Goal: Information Seeking & Learning: Learn about a topic

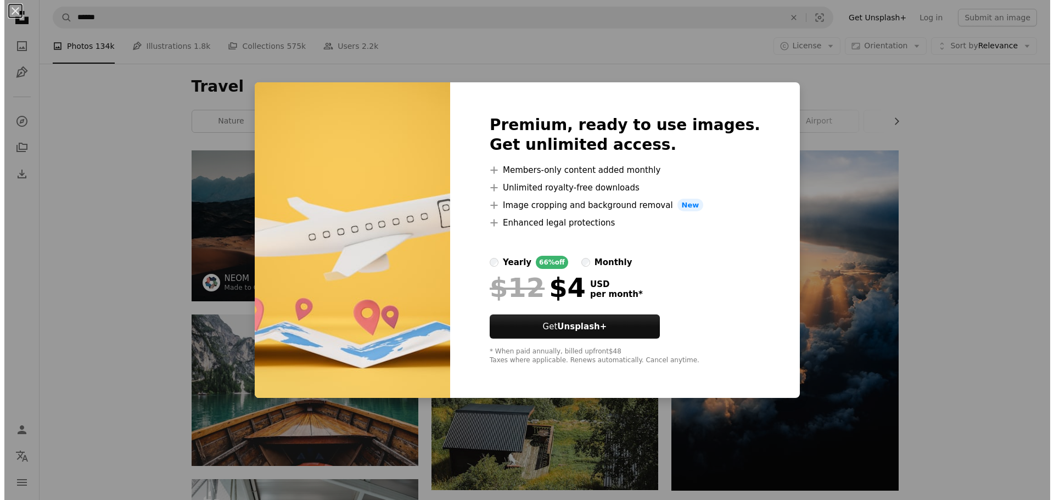
scroll to position [1262, 0]
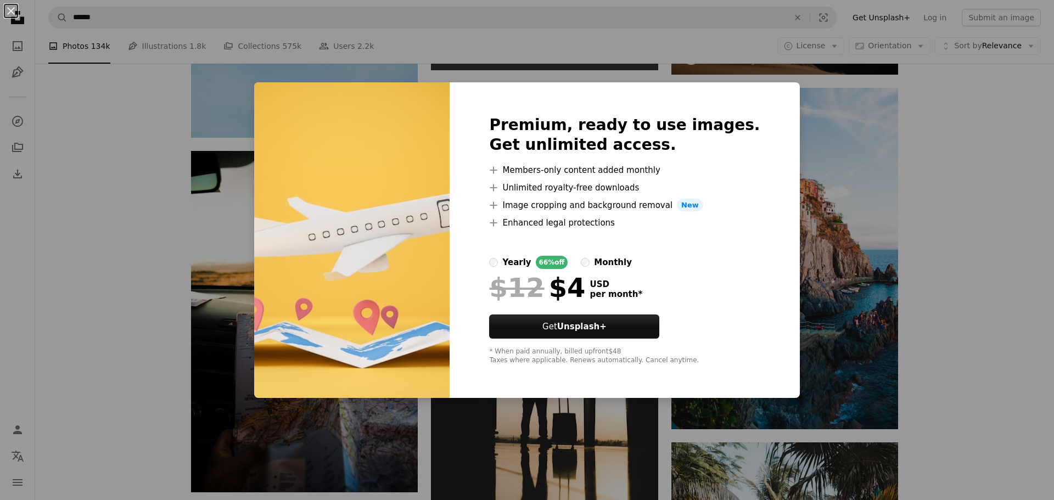
click at [883, 129] on div "An X shape Premium, ready to use images. Get unlimited access. A plus sign Memb…" at bounding box center [527, 250] width 1054 height 500
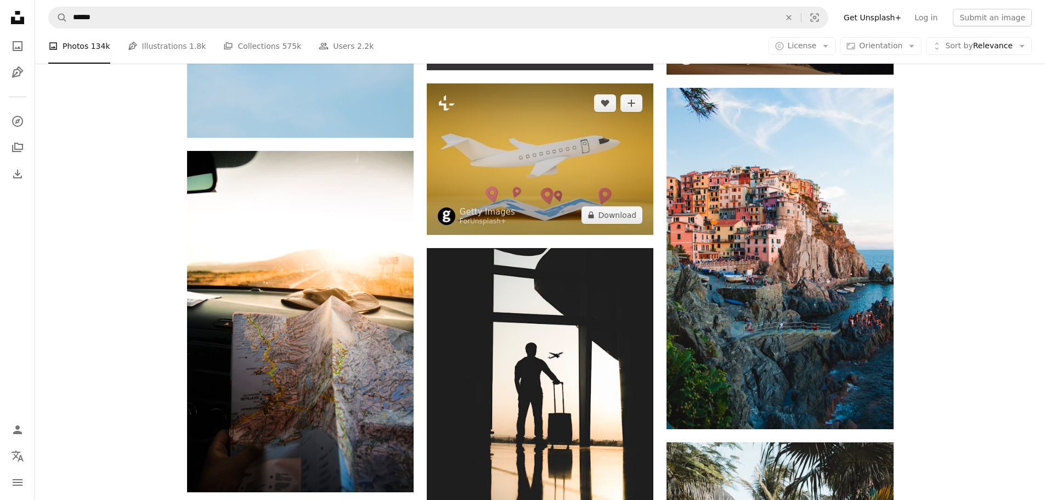
click at [530, 140] on img at bounding box center [540, 158] width 227 height 151
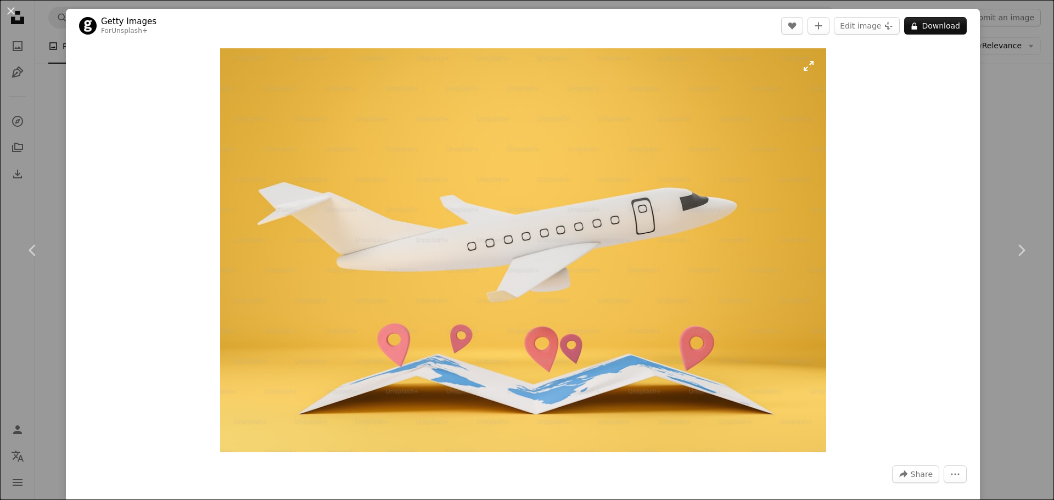
click at [668, 117] on img "Zoom in on this image" at bounding box center [523, 250] width 606 height 404
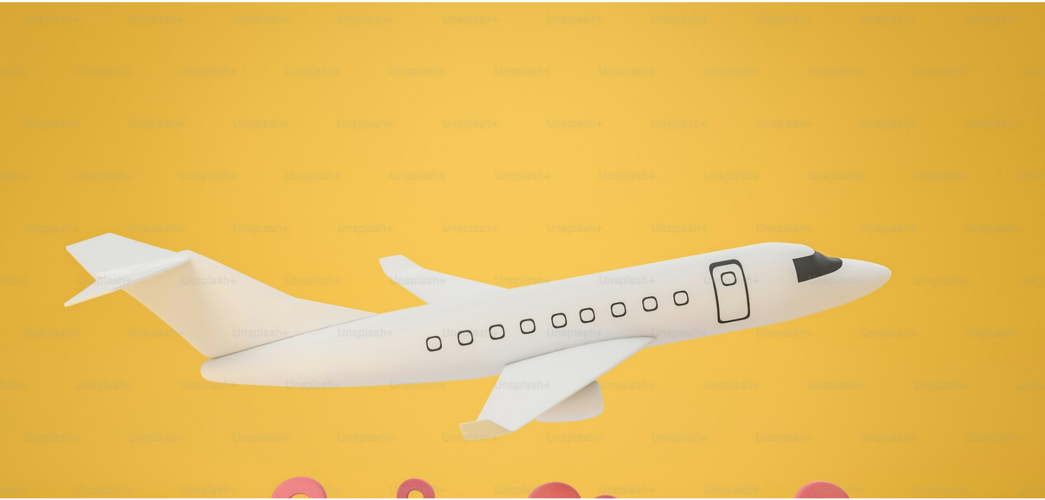
scroll to position [96, 0]
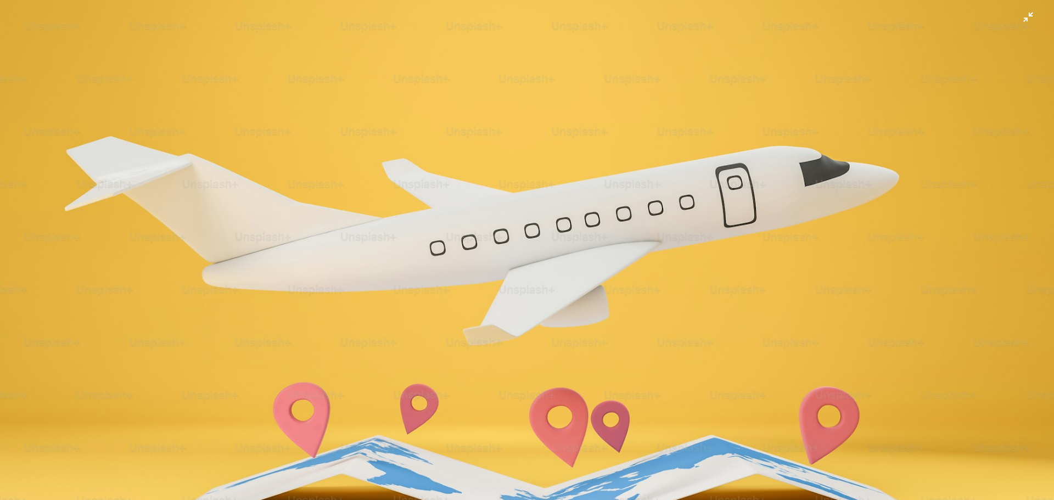
click at [655, 168] on img "Zoom out on this image" at bounding box center [526, 254] width 1055 height 703
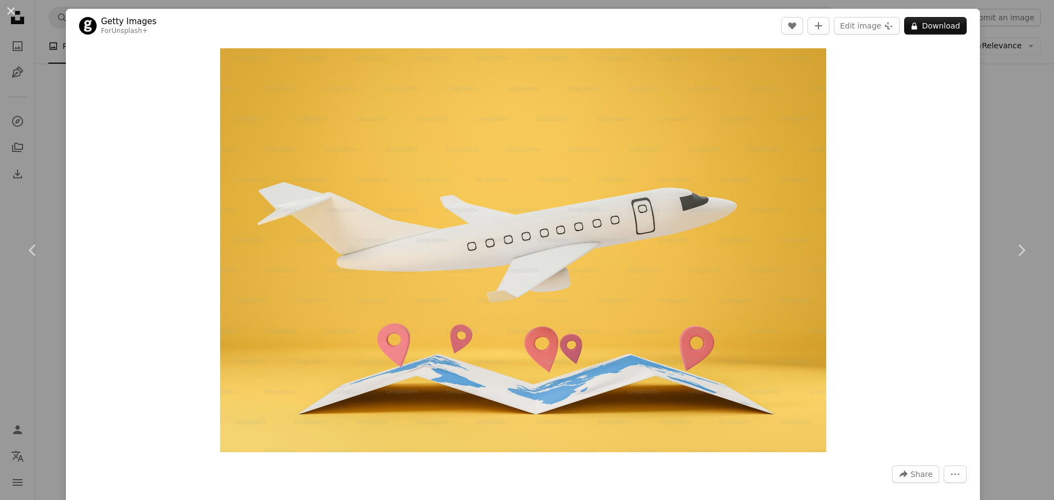
click at [1008, 47] on div "An X shape Chevron left Chevron right Getty Images For Unsplash+ A heart A plus…" at bounding box center [527, 250] width 1054 height 500
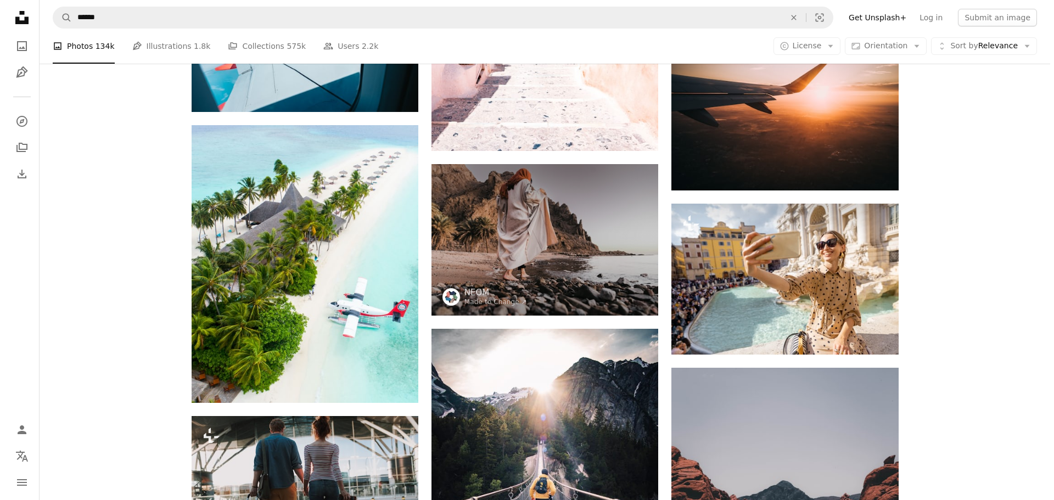
scroll to position [2195, 0]
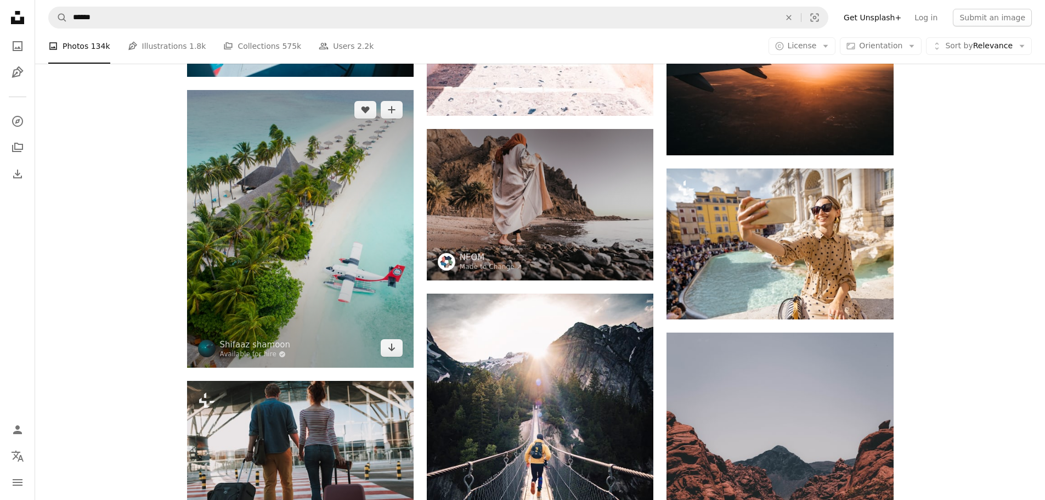
click at [323, 205] on img at bounding box center [300, 228] width 227 height 277
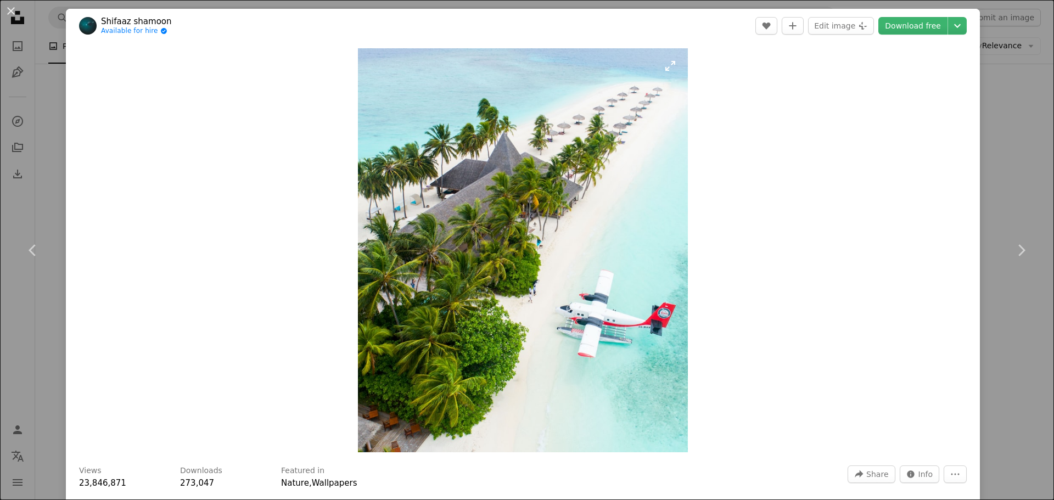
click at [619, 267] on img "Zoom in on this image" at bounding box center [523, 250] width 330 height 404
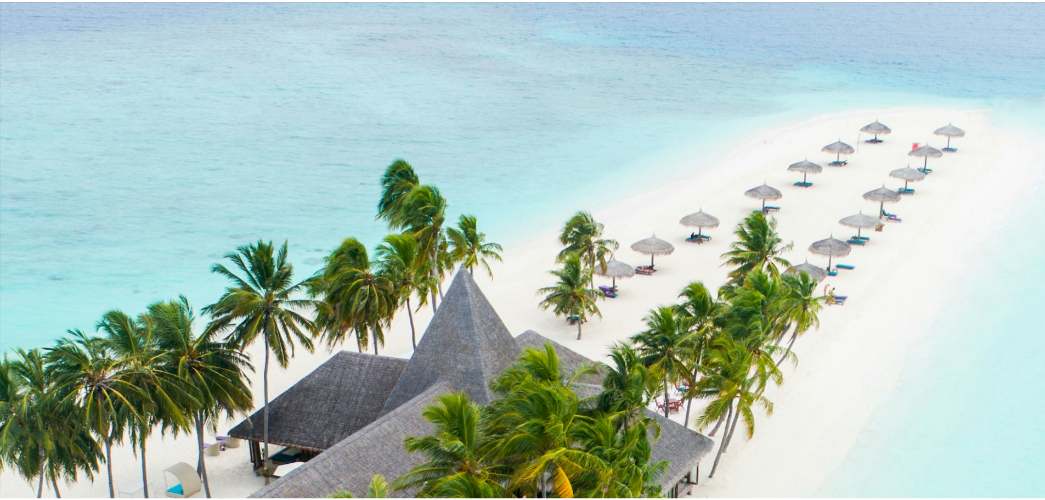
scroll to position [385, 0]
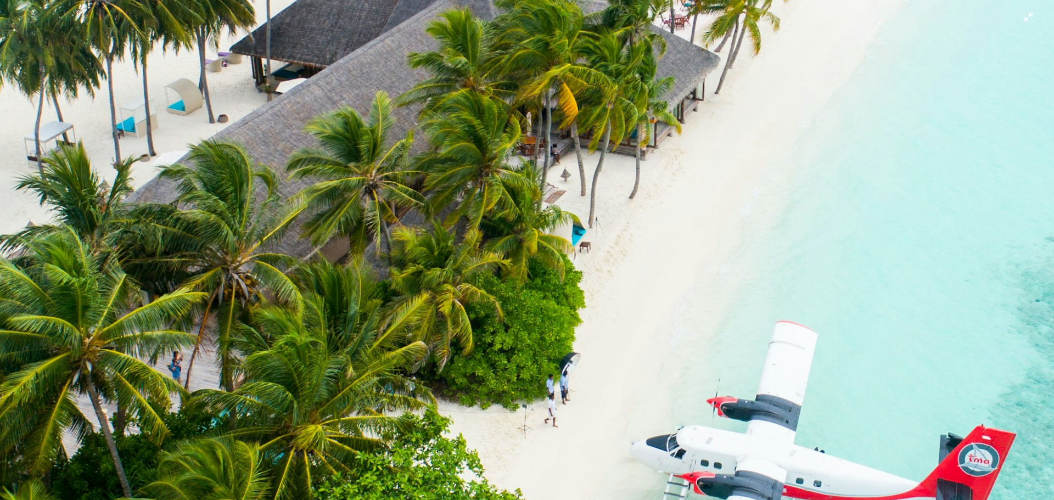
click at [483, 179] on img "Zoom out on this image" at bounding box center [526, 259] width 1055 height 1290
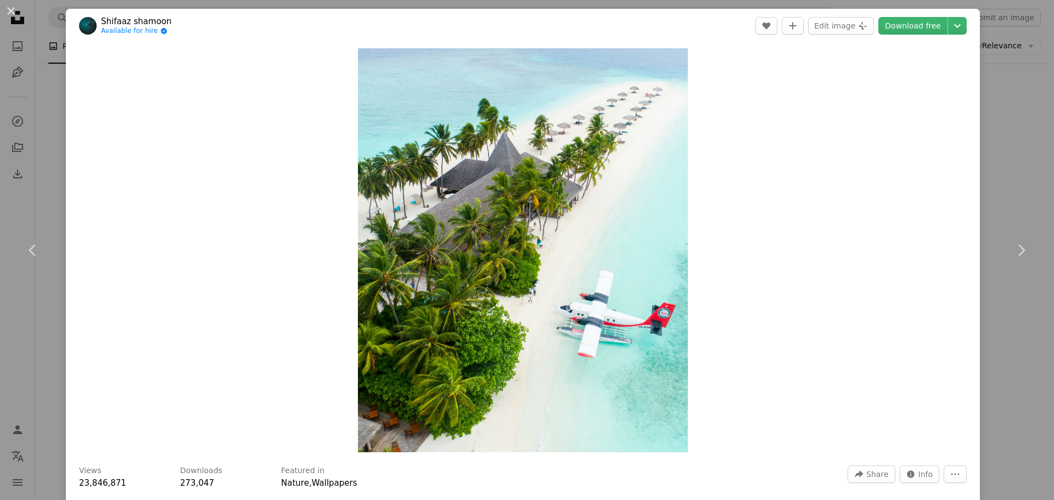
click at [1007, 31] on div "An X shape Chevron left Chevron right Shifaaz [PERSON_NAME] Available for hire …" at bounding box center [527, 250] width 1054 height 500
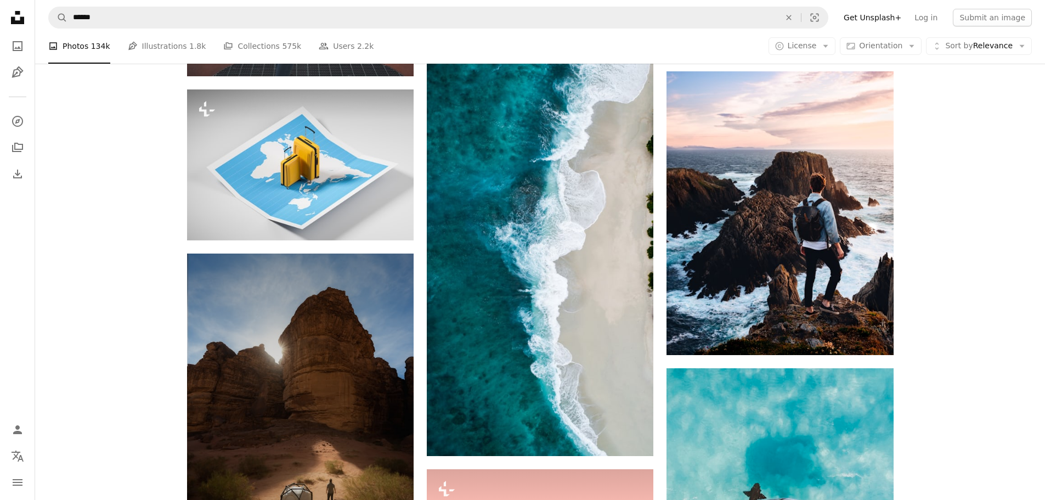
scroll to position [7518, 0]
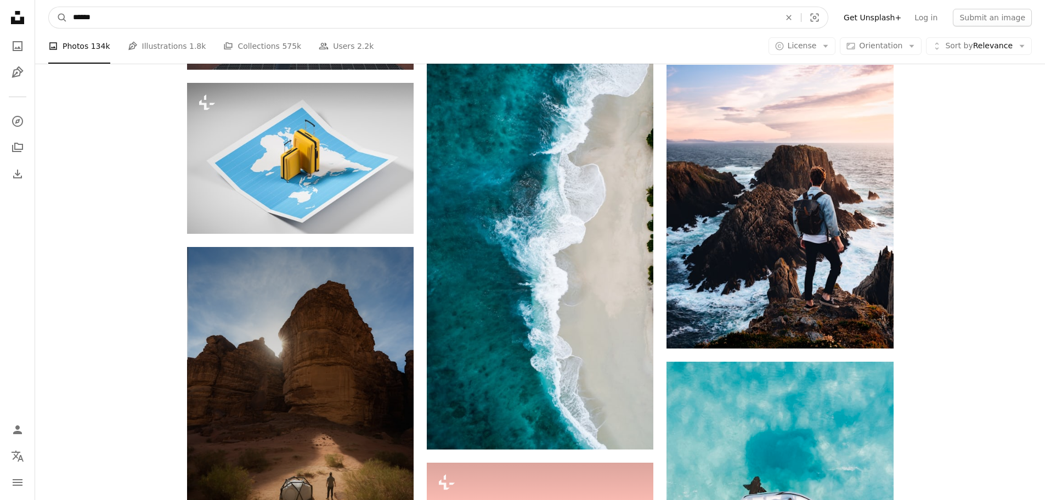
click at [116, 14] on input "******" at bounding box center [422, 17] width 710 height 21
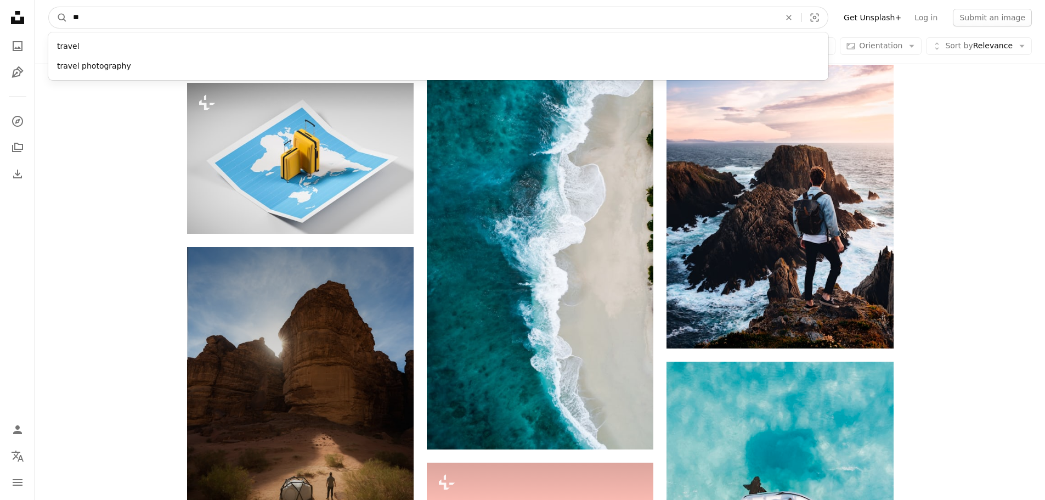
type input "*"
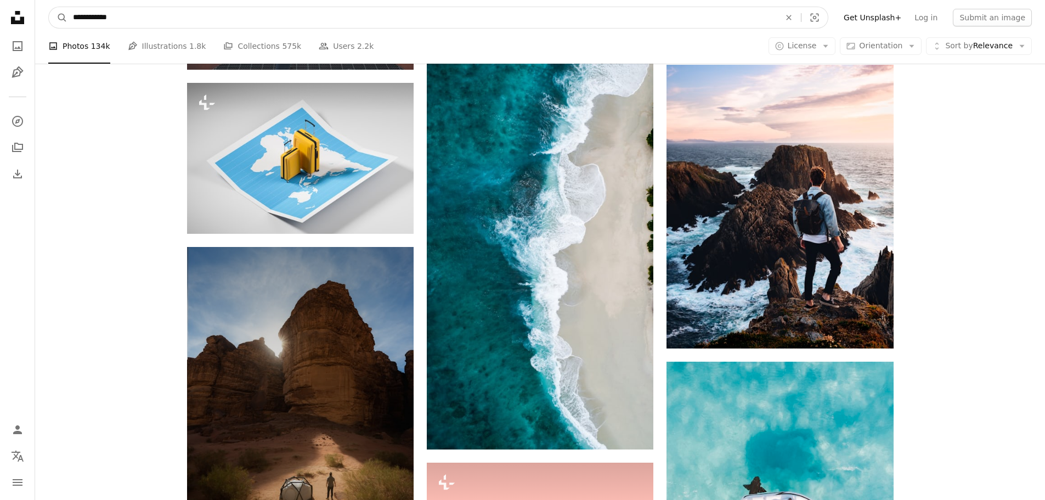
type input "**********"
click at [49, 7] on button "A magnifying glass" at bounding box center [58, 17] width 19 height 21
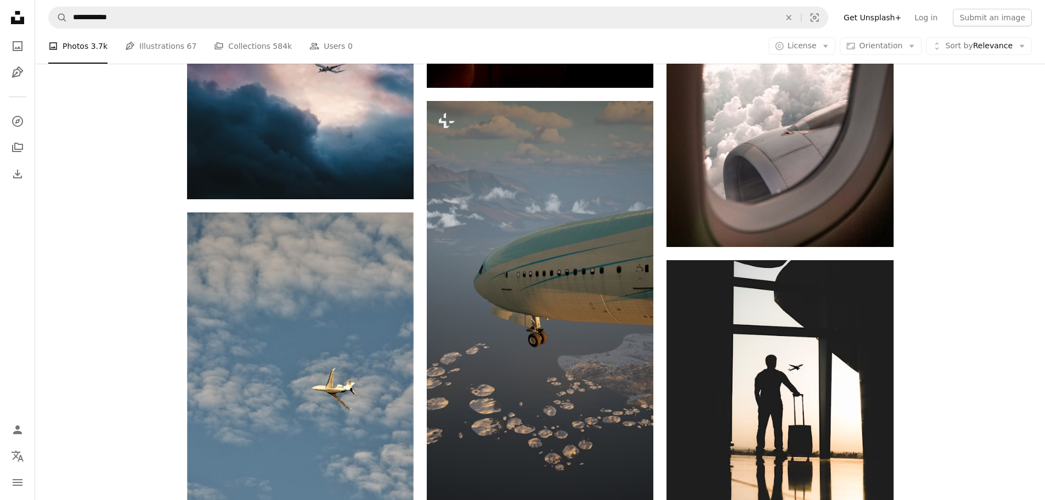
scroll to position [1372, 0]
